Goal: Find specific page/section: Find specific page/section

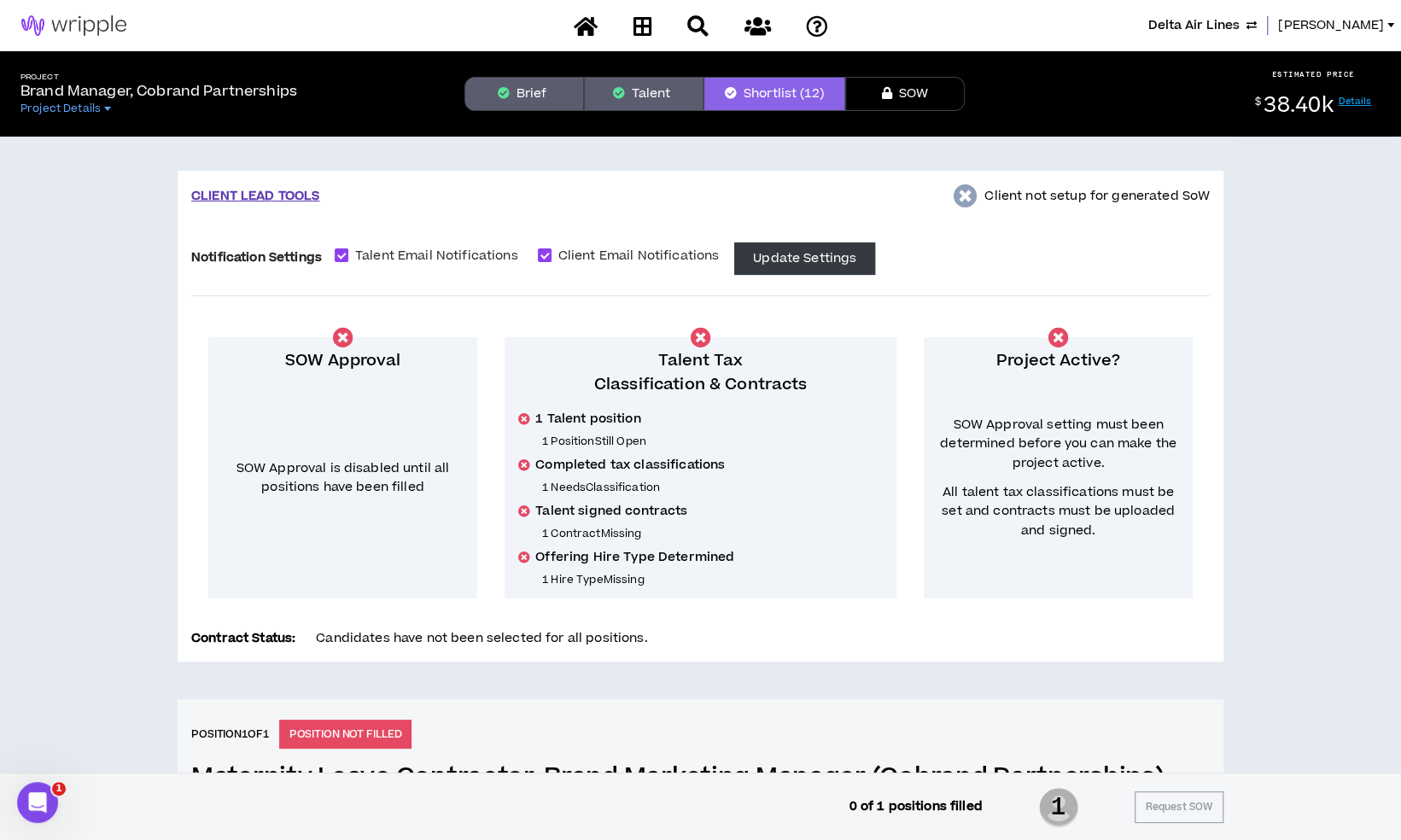
click at [1230, 27] on span "Delta Air Lines" at bounding box center [1194, 26] width 92 height 19
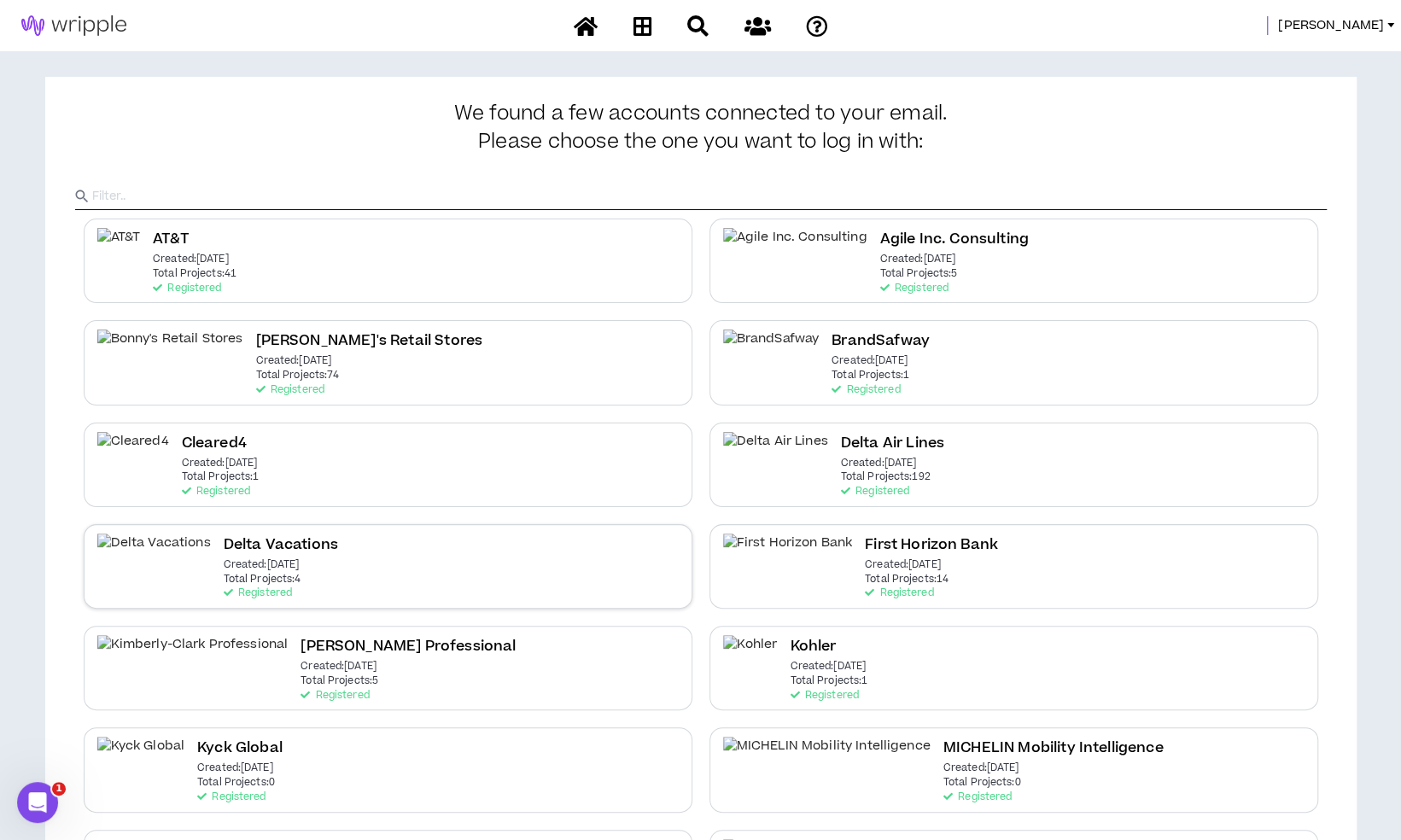
click at [439, 565] on div "Delta Vacations Created: [DATE] Total Projects: 4 Registered" at bounding box center [388, 566] width 609 height 85
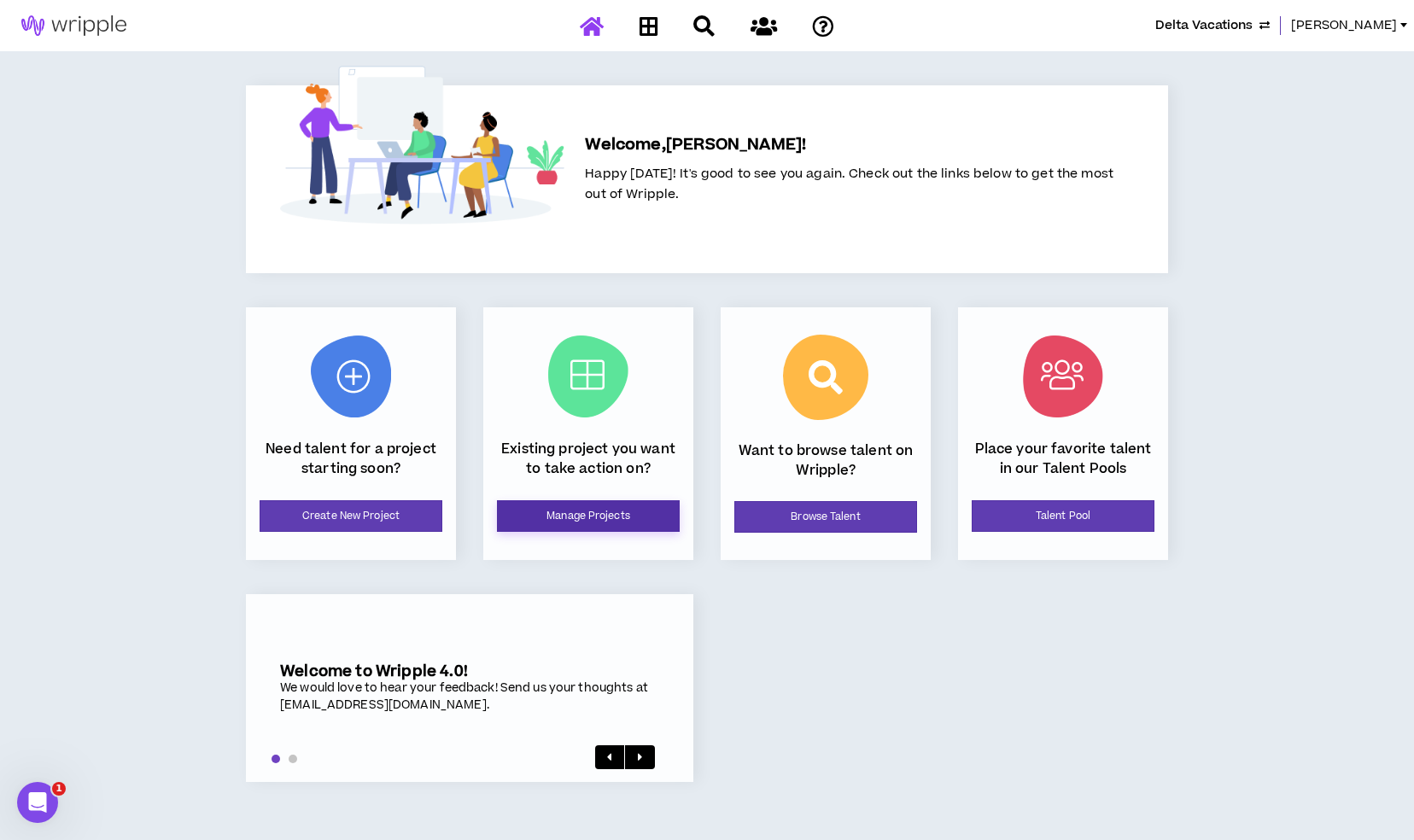
click at [576, 522] on link "Manage Projects" at bounding box center [588, 516] width 182 height 31
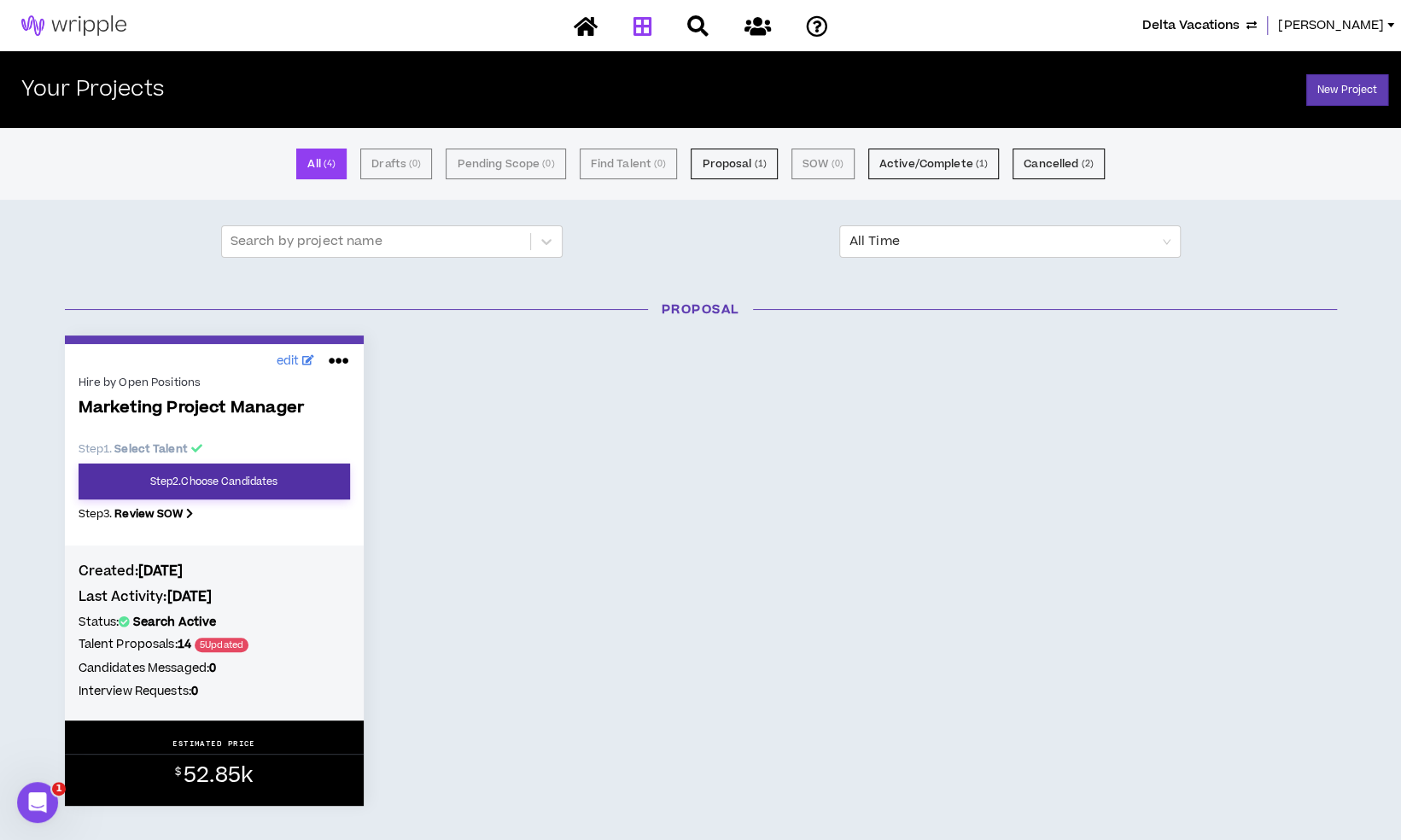
click at [264, 480] on link "Step 2 . Choose Candidates" at bounding box center [214, 481] width 271 height 36
